Goal: Find contact information: Find contact information

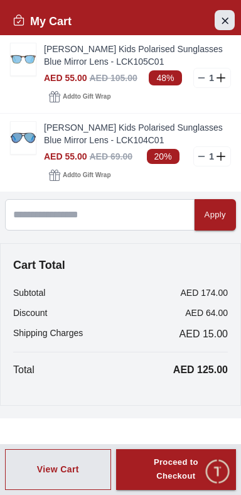
click at [216, 18] on button "Close Account" at bounding box center [225, 20] width 20 height 20
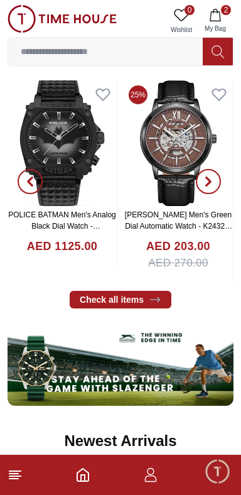
scroll to position [748, 0]
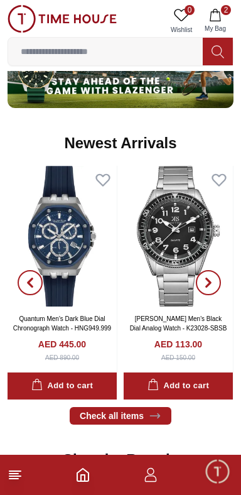
click at [22, 476] on icon at bounding box center [15, 475] width 15 height 15
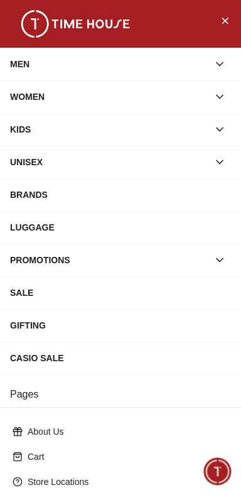
click at [239, 309] on div "SALE" at bounding box center [120, 293] width 241 height 33
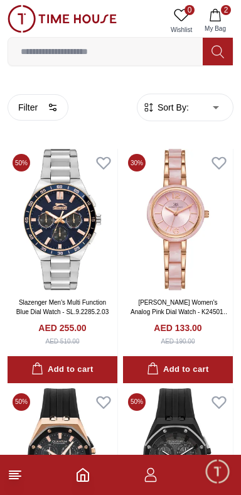
click at [37, 490] on footer "2" at bounding box center [120, 475] width 241 height 40
click at [22, 476] on icon at bounding box center [15, 475] width 15 height 15
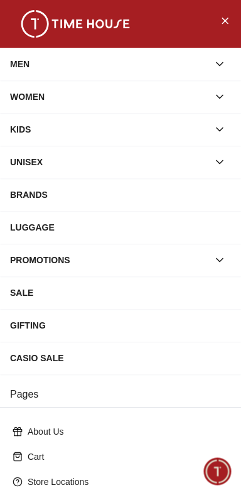
scroll to position [748, 0]
click at [229, 19] on icon "Close Menu" at bounding box center [225, 21] width 10 height 16
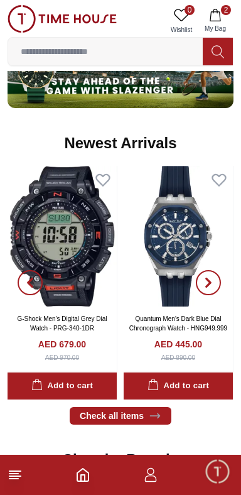
click at [20, 481] on icon at bounding box center [15, 475] width 15 height 15
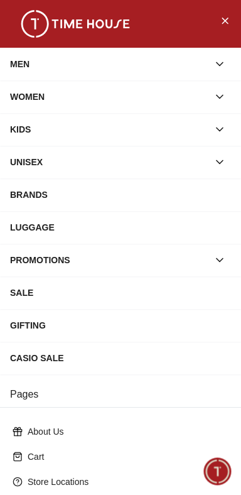
click at [67, 63] on div "MEN" at bounding box center [109, 64] width 199 height 23
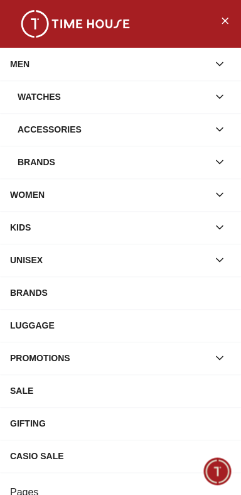
click at [85, 59] on div "MEN" at bounding box center [109, 64] width 199 height 23
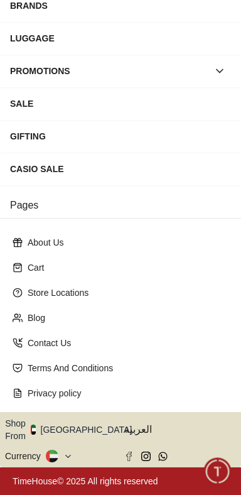
scroll to position [205, 0]
click at [208, 473] on span "Minimize live chat window" at bounding box center [217, 471] width 36 height 36
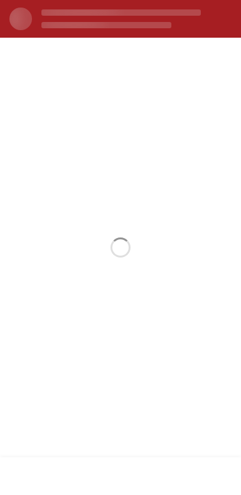
scroll to position [0, 0]
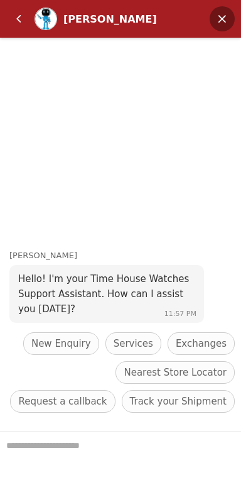
click at [231, 11] on em "Minimize" at bounding box center [222, 18] width 25 height 25
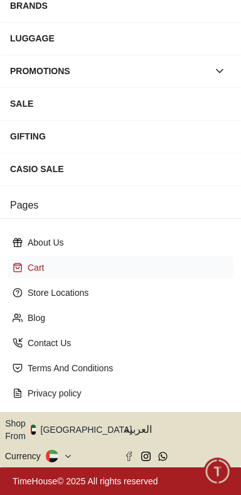
click at [38, 272] on p "Cart" at bounding box center [126, 267] width 196 height 13
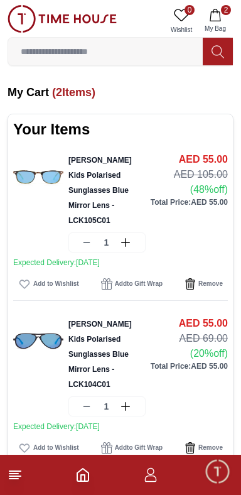
click at [14, 479] on line at bounding box center [13, 479] width 9 height 0
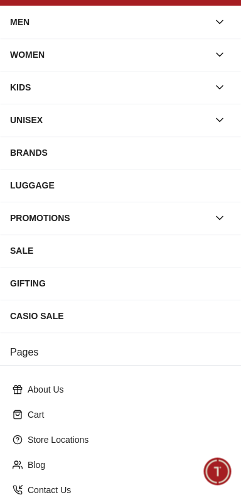
scroll to position [42, 0]
click at [112, 291] on div "GIFTING" at bounding box center [120, 283] width 221 height 23
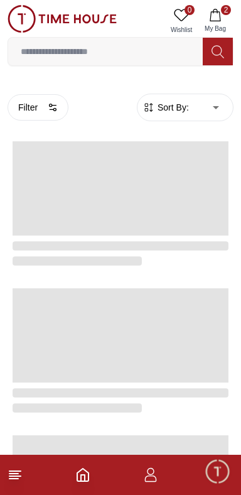
click at [12, 479] on line at bounding box center [13, 479] width 9 height 0
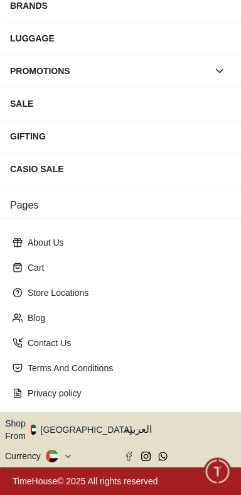
scroll to position [205, 0]
click at [37, 324] on p "Blog" at bounding box center [126, 318] width 196 height 13
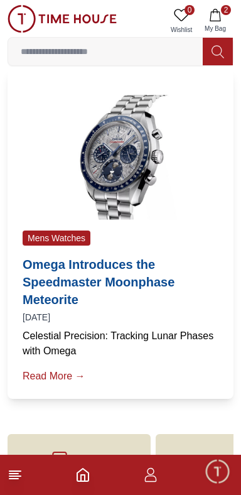
scroll to position [31, 0]
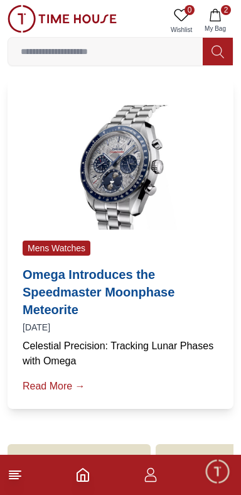
click at [106, 136] on img at bounding box center [121, 168] width 196 height 126
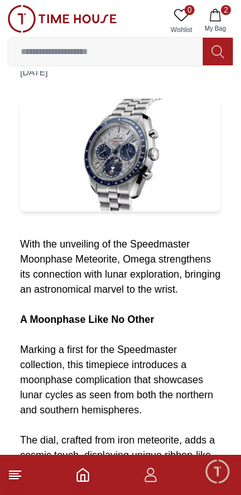
scroll to position [141, 0]
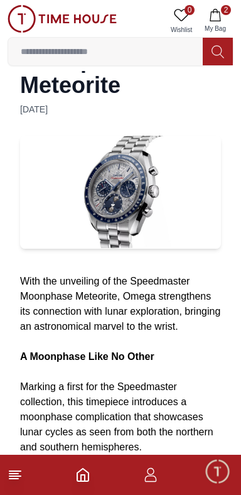
click at [133, 249] on img at bounding box center [120, 192] width 201 height 113
click at [30, 480] on footer "2" at bounding box center [120, 475] width 241 height 40
click at [13, 471] on line at bounding box center [14, 471] width 11 height 0
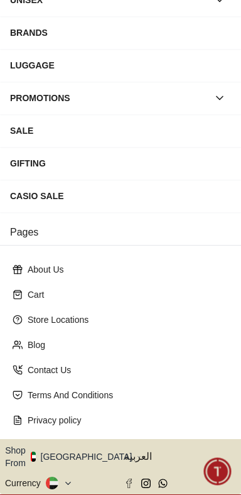
scroll to position [164, 0]
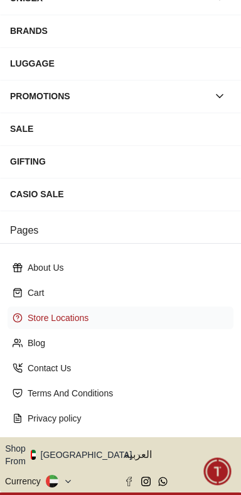
click at [55, 324] on p "Store Locations" at bounding box center [126, 318] width 196 height 13
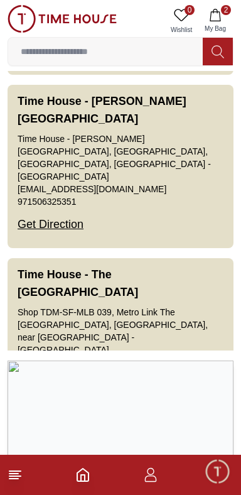
scroll to position [319, 0]
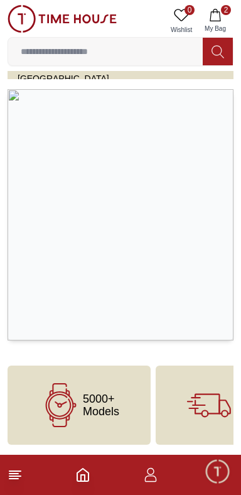
scroll to position [141, 0]
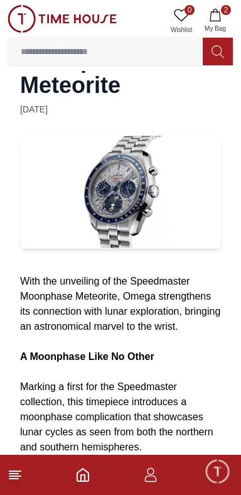
click at [31, 484] on footer "2" at bounding box center [120, 475] width 241 height 40
click at [16, 476] on line at bounding box center [14, 476] width 11 height 0
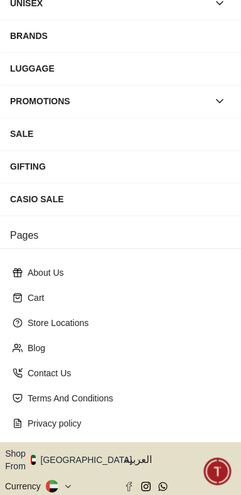
scroll to position [205, 0]
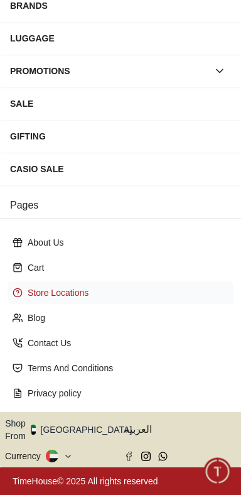
click at [58, 291] on p "Store Locations" at bounding box center [126, 293] width 196 height 13
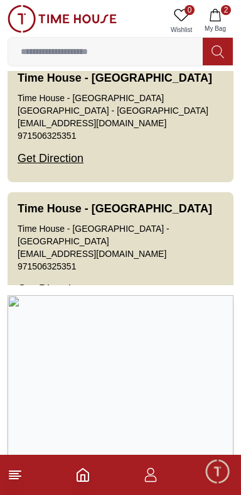
scroll to position [2634, 0]
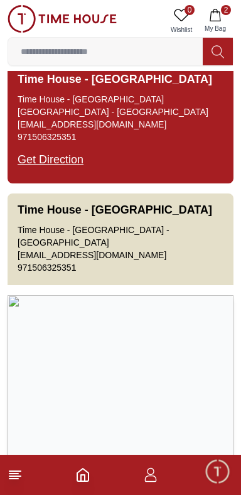
click at [167, 131] on link "[EMAIL_ADDRESS][DOMAIN_NAME]" at bounding box center [92, 124] width 149 height 13
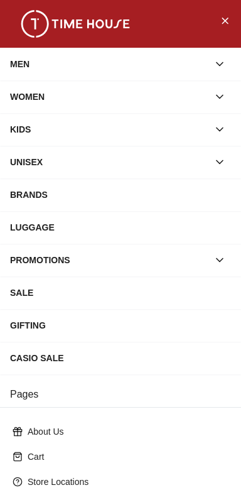
scroll to position [205, 0]
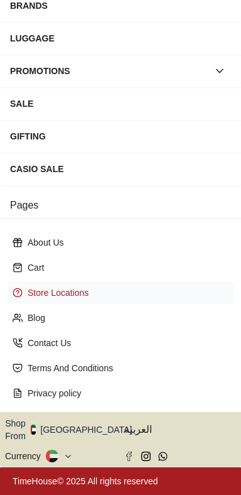
click at [55, 297] on p "Store Locations" at bounding box center [126, 293] width 196 height 13
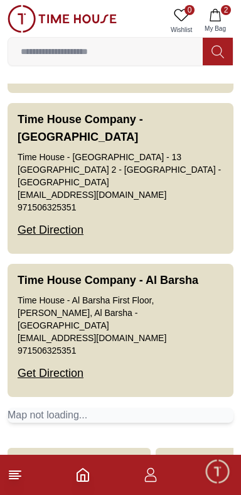
scroll to position [109, 0]
